Goal: Understand process/instructions: Learn how to perform a task or action

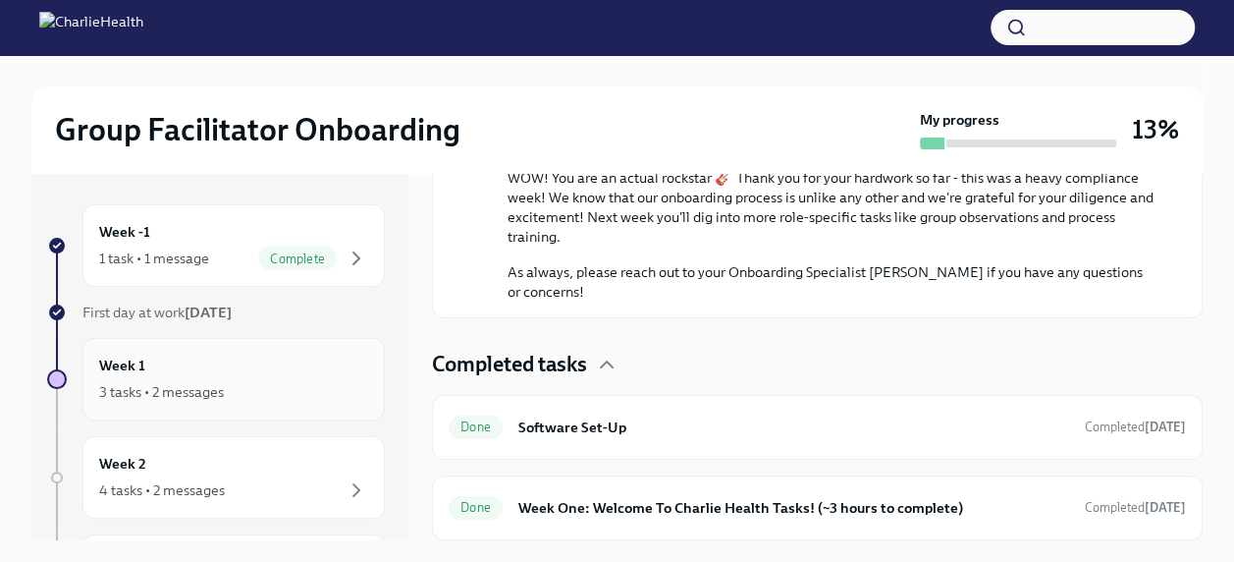
click at [151, 390] on div "3 tasks • 2 messages" at bounding box center [161, 392] width 125 height 20
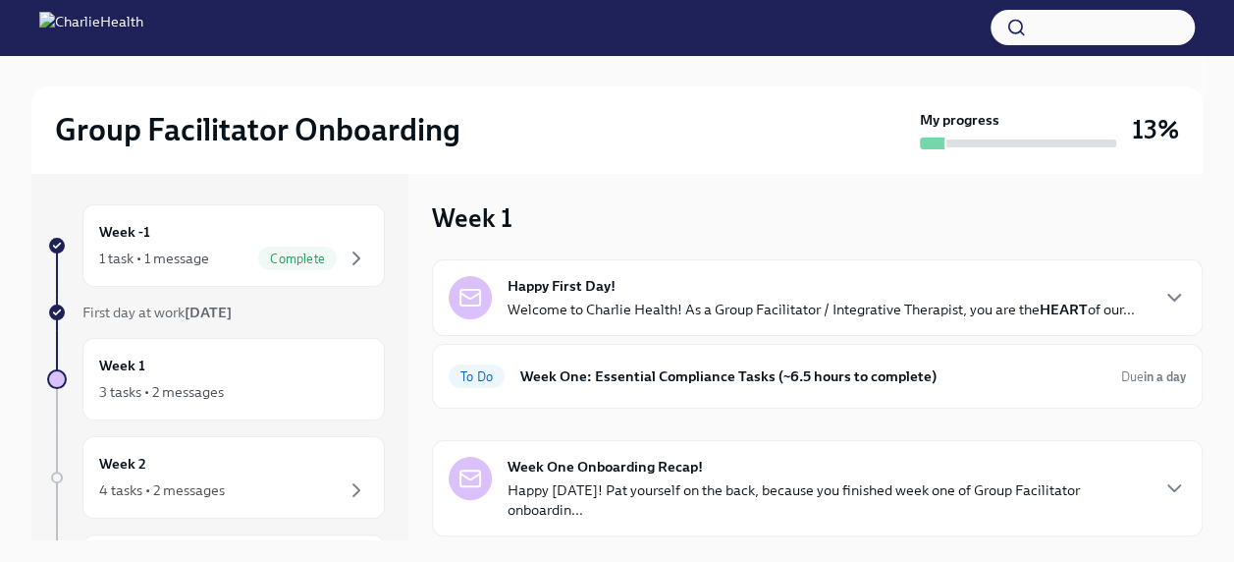
scroll to position [79, 0]
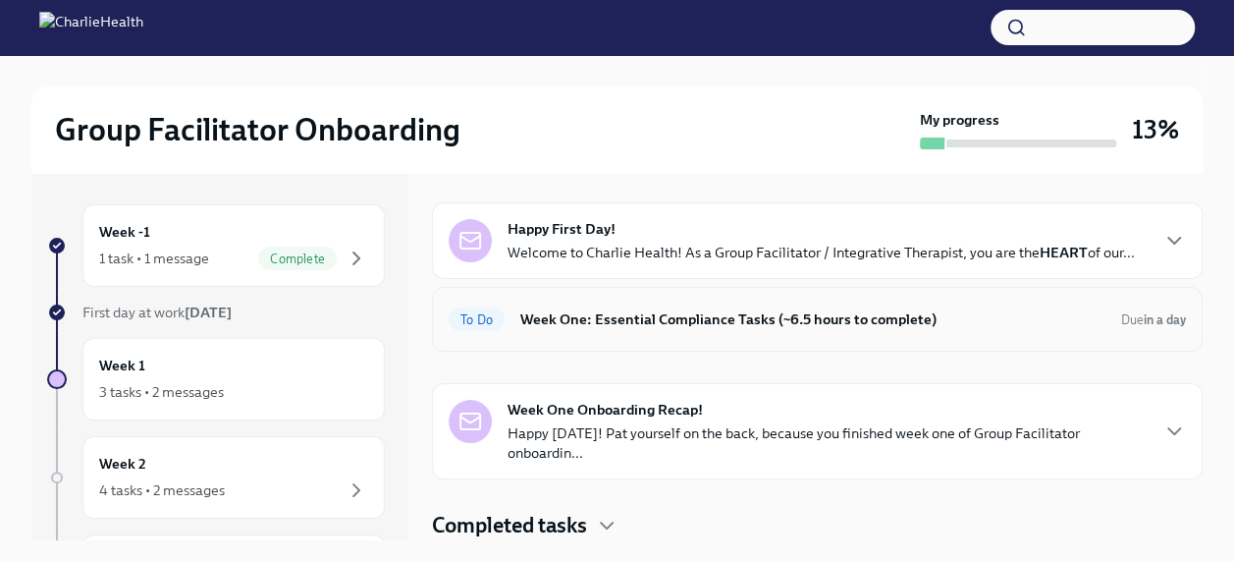
click at [837, 318] on h6 "Week One: Essential Compliance Tasks (~6.5 hours to complete)" at bounding box center [812, 319] width 585 height 22
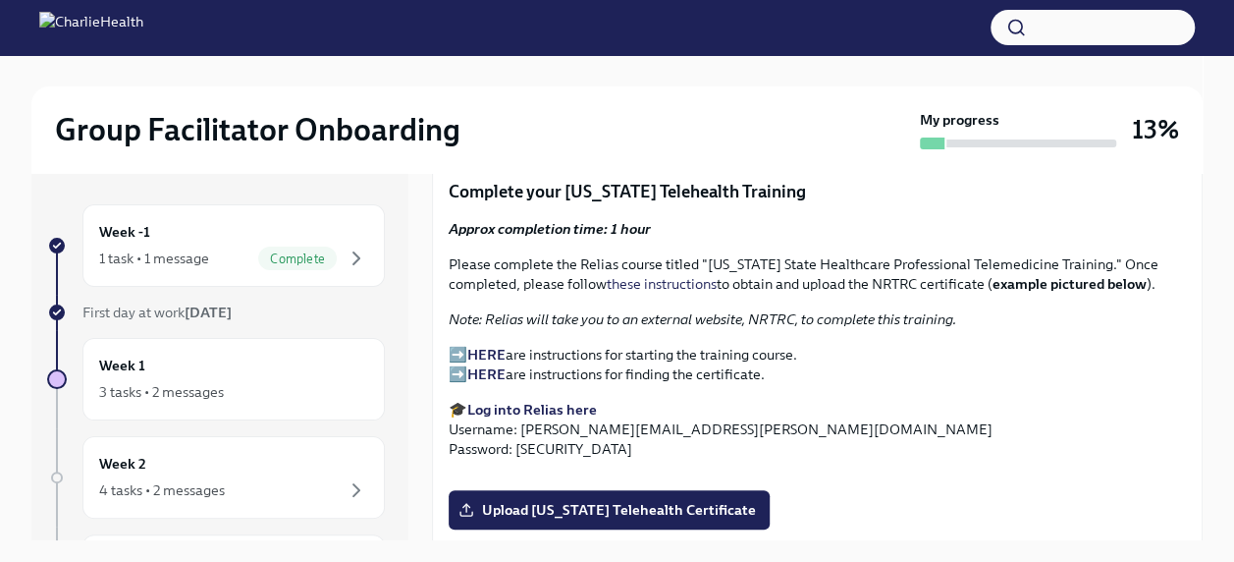
scroll to position [2531, 0]
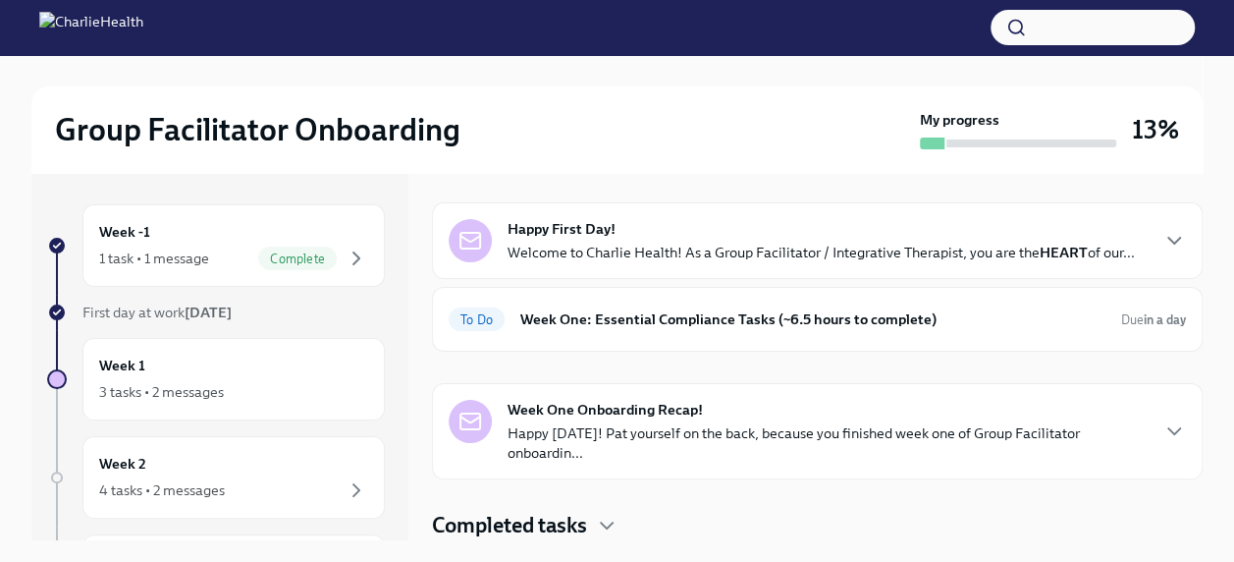
scroll to position [79, 0]
click at [879, 318] on h6 "Week One: Essential Compliance Tasks (~6.5 hours to complete)" at bounding box center [812, 319] width 585 height 22
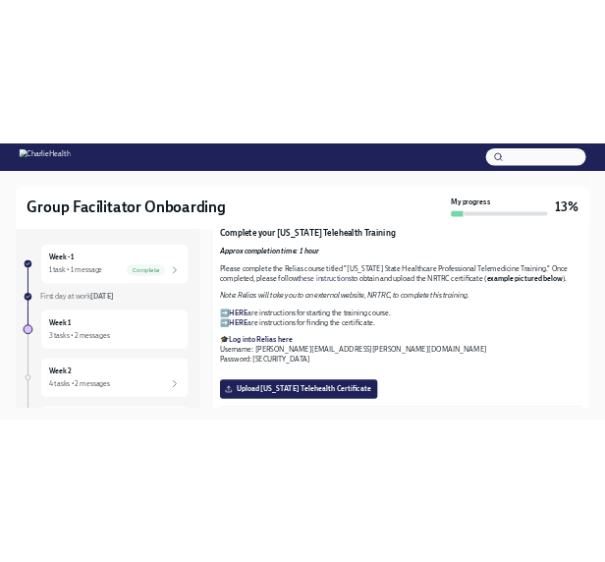
scroll to position [2578, 0]
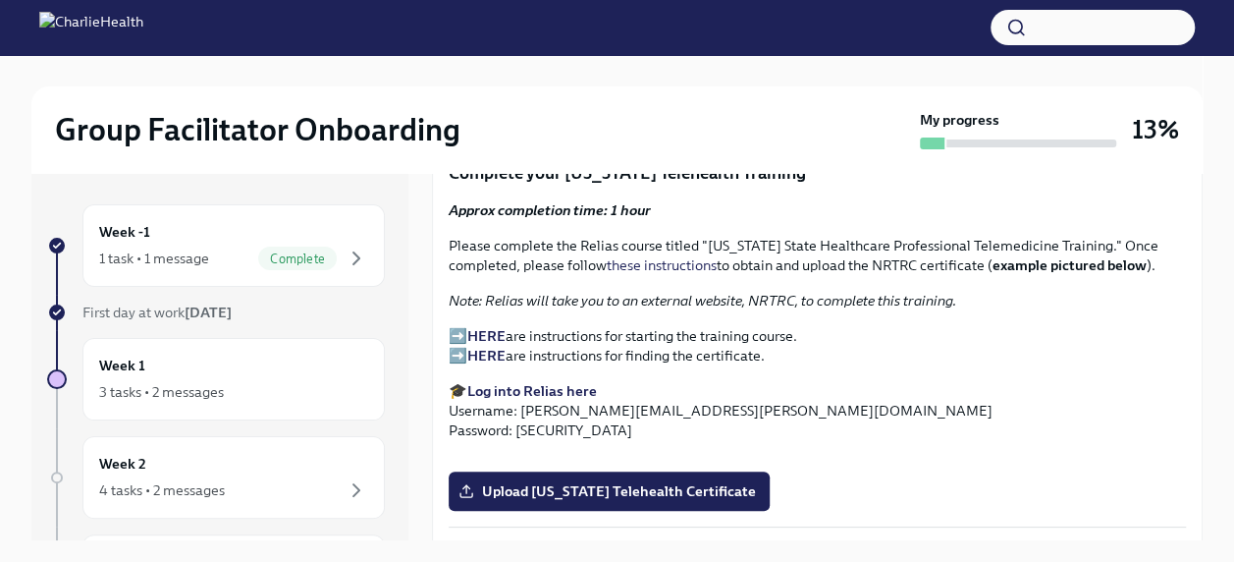
click at [806, 73] on div at bounding box center [616, 70] width 1171 height 31
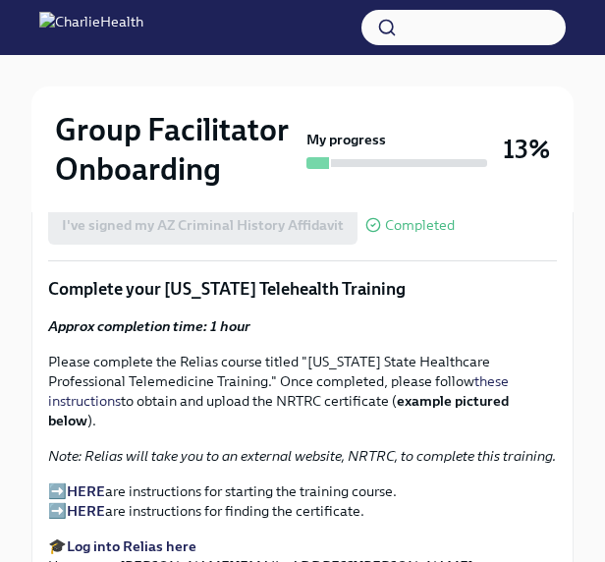
scroll to position [2848, 0]
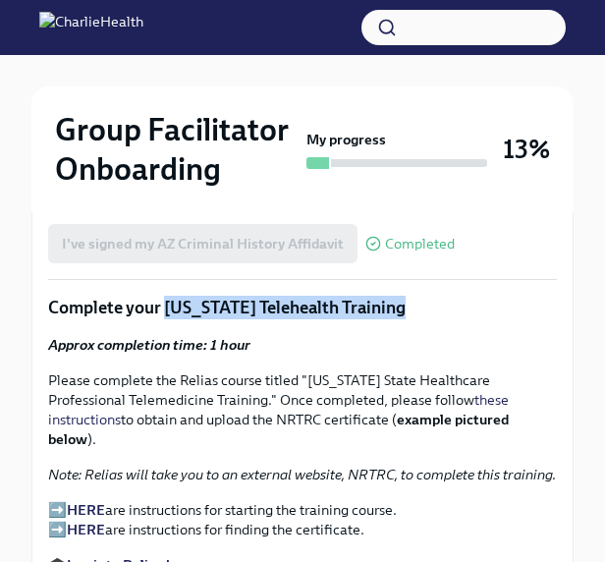
drag, startPoint x: 169, startPoint y: 264, endPoint x: 410, endPoint y: 279, distance: 242.0
drag, startPoint x: 410, startPoint y: 279, endPoint x: 381, endPoint y: 272, distance: 30.3
copy p "[US_STATE] Telehealth Training"
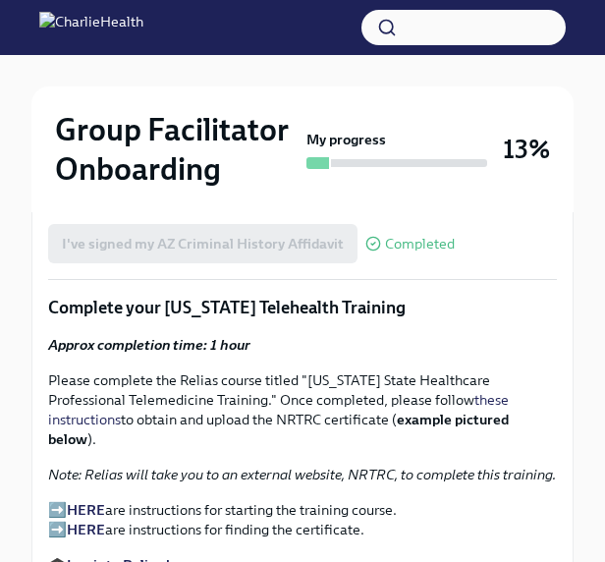
drag, startPoint x: 382, startPoint y: 436, endPoint x: 405, endPoint y: 604, distance: 169.4
click at [134, 500] on p "➡️ HERE are instructions for starting the training course. ➡️ HERE are instruct…" at bounding box center [302, 519] width 509 height 39
click at [164, 500] on p "➡️ HERE are instructions for starting the training course. ➡️ HERE are instruct…" at bounding box center [302, 519] width 509 height 39
click at [52, 500] on p "➡️ HERE are instructions for starting the training course. ➡️ HERE are instruct…" at bounding box center [302, 519] width 509 height 39
click at [381, 500] on p "➡️ HERE are instructions for starting the training course. ➡️ HERE are instruct…" at bounding box center [302, 519] width 509 height 39
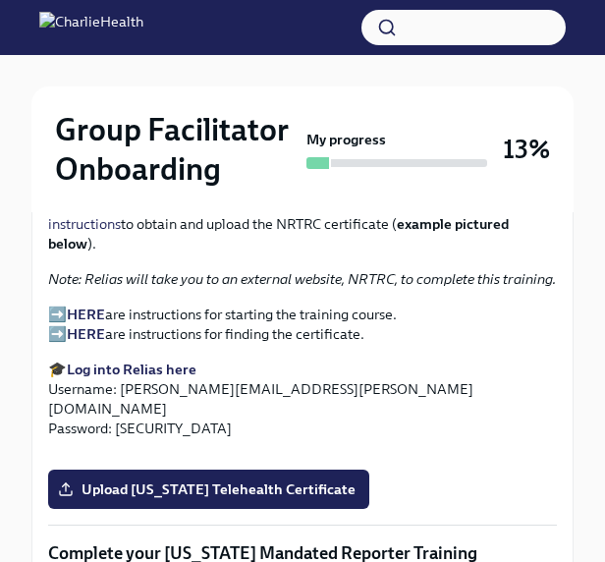
scroll to position [3044, 0]
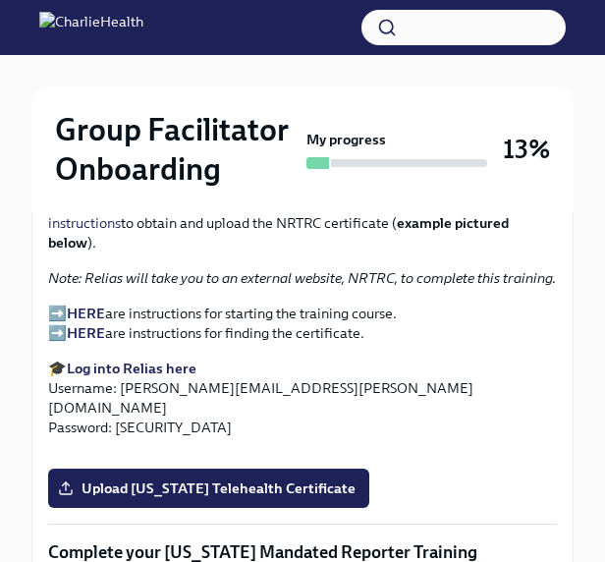
click at [90, 304] on strong "HERE" at bounding box center [86, 313] width 38 height 18
click at [343, 303] on p "➡️ HERE are instructions for starting the training course. ➡️ HERE are instruct…" at bounding box center [302, 322] width 509 height 39
click at [90, 304] on strong "HERE" at bounding box center [86, 313] width 38 height 18
